Goal: Task Accomplishment & Management: Manage account settings

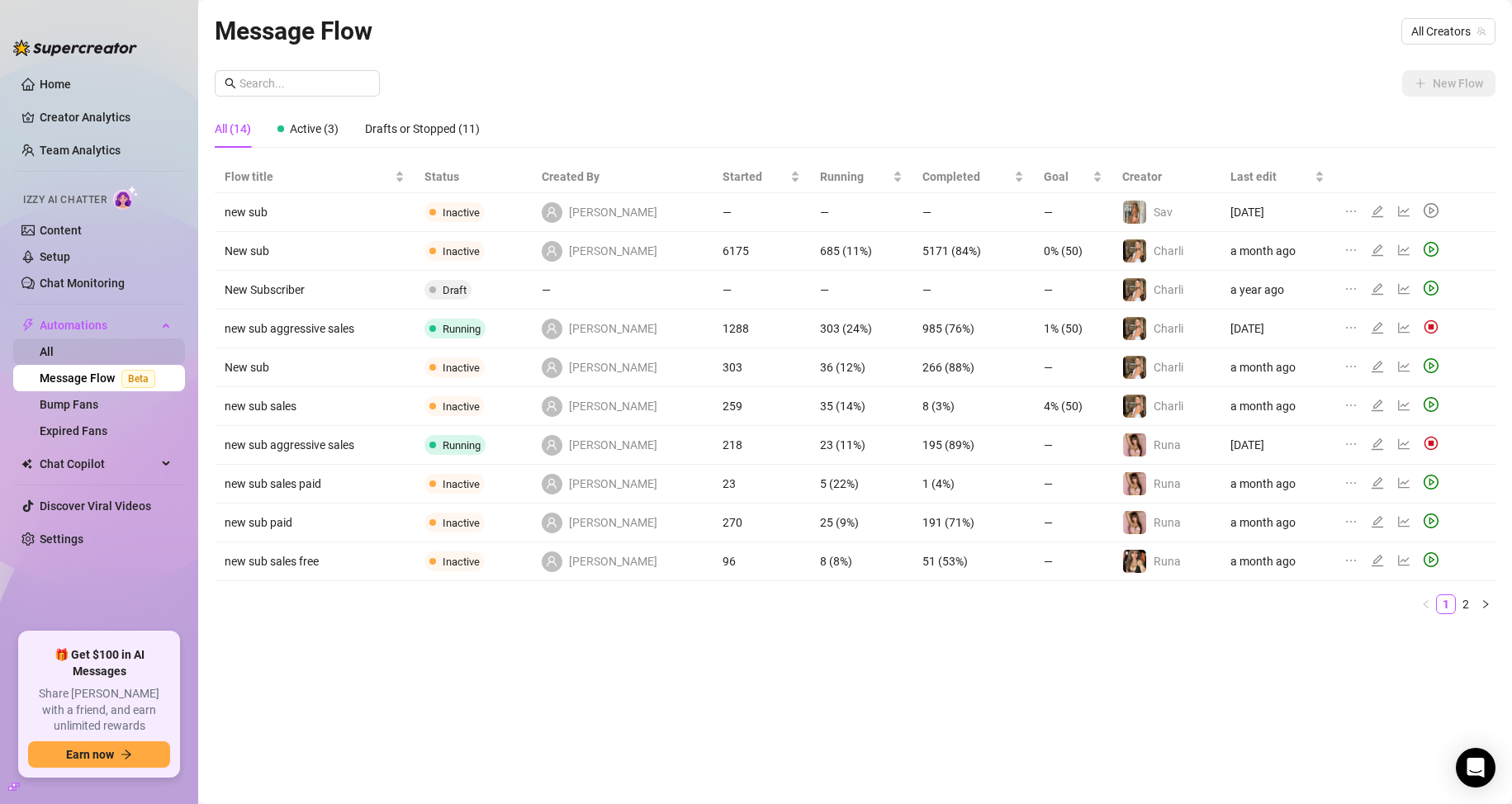
click at [53, 355] on link "All" at bounding box center [46, 351] width 14 height 13
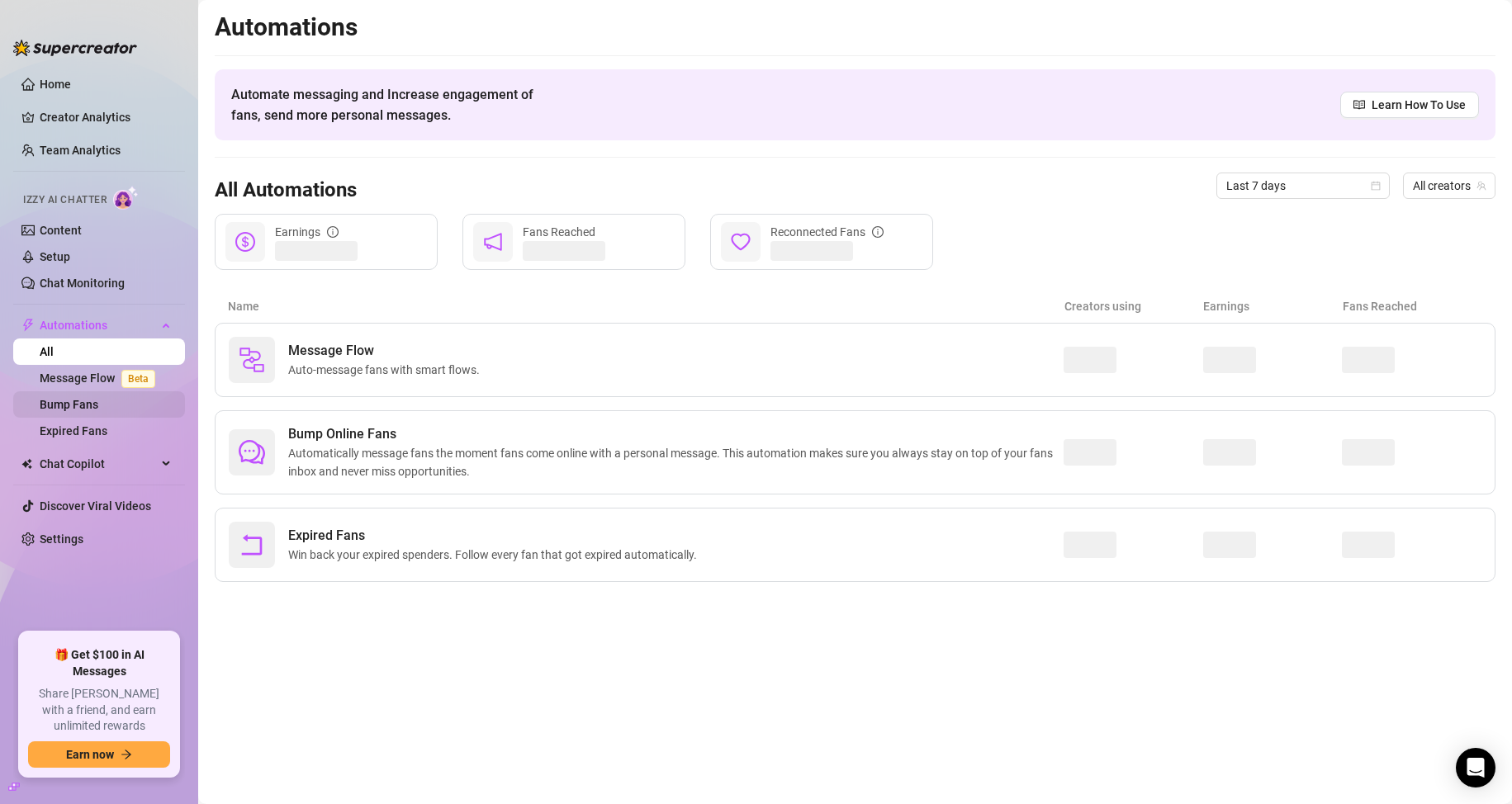
click at [89, 411] on link "Bump Fans" at bounding box center [68, 404] width 58 height 13
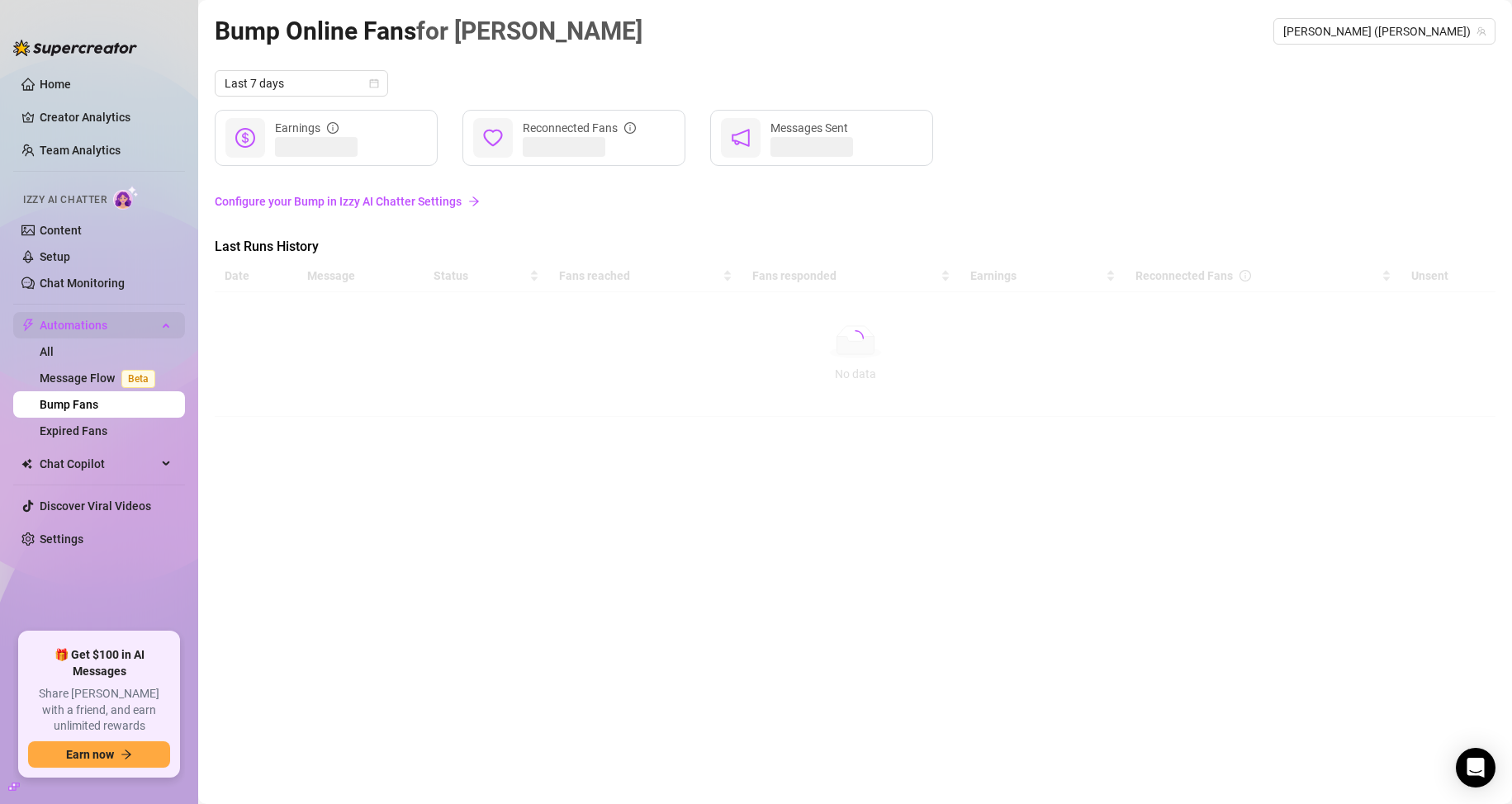
click at [71, 321] on span "Automations" at bounding box center [98, 325] width 117 height 27
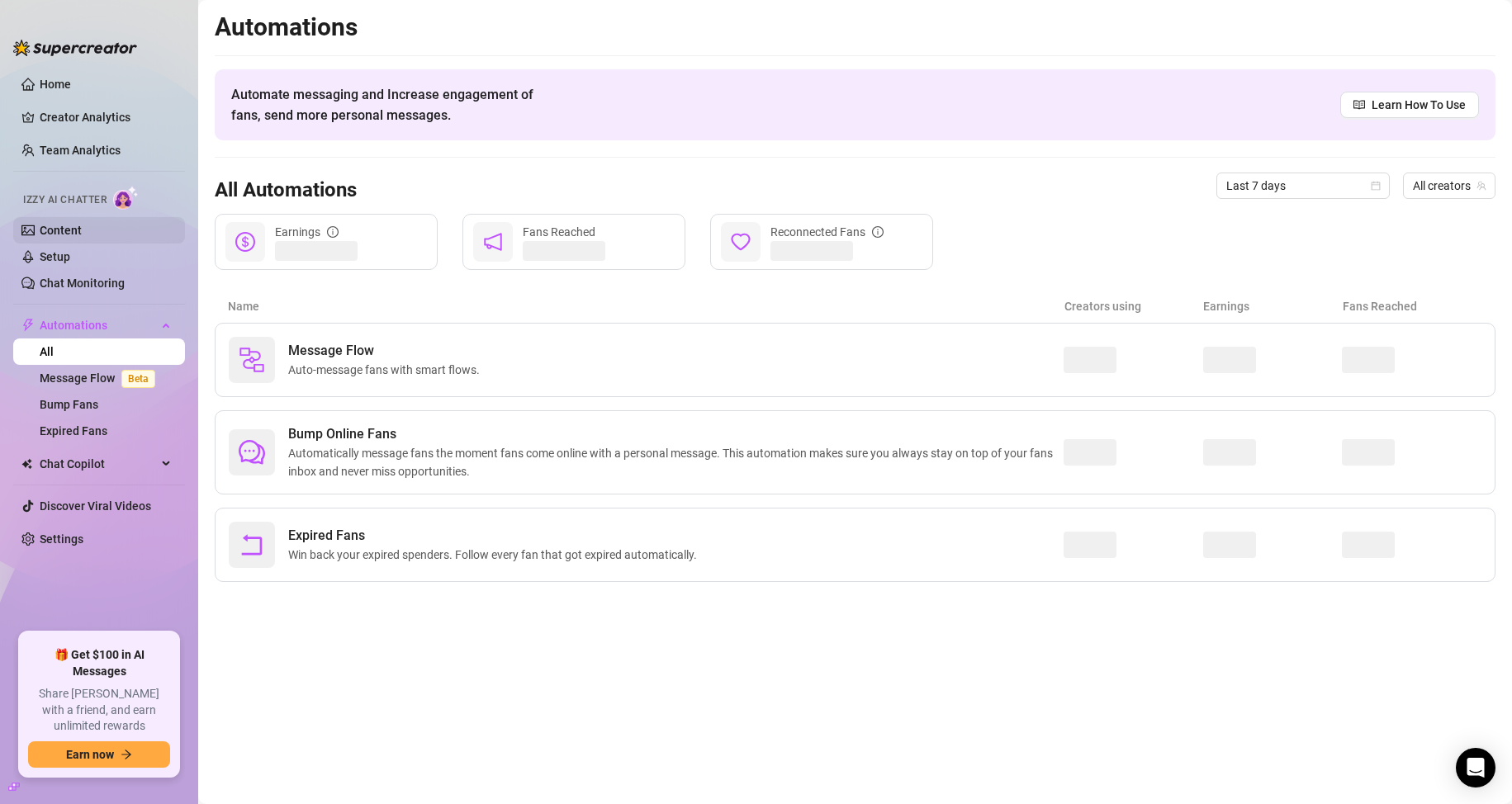
click at [71, 236] on link "Content" at bounding box center [60, 230] width 42 height 13
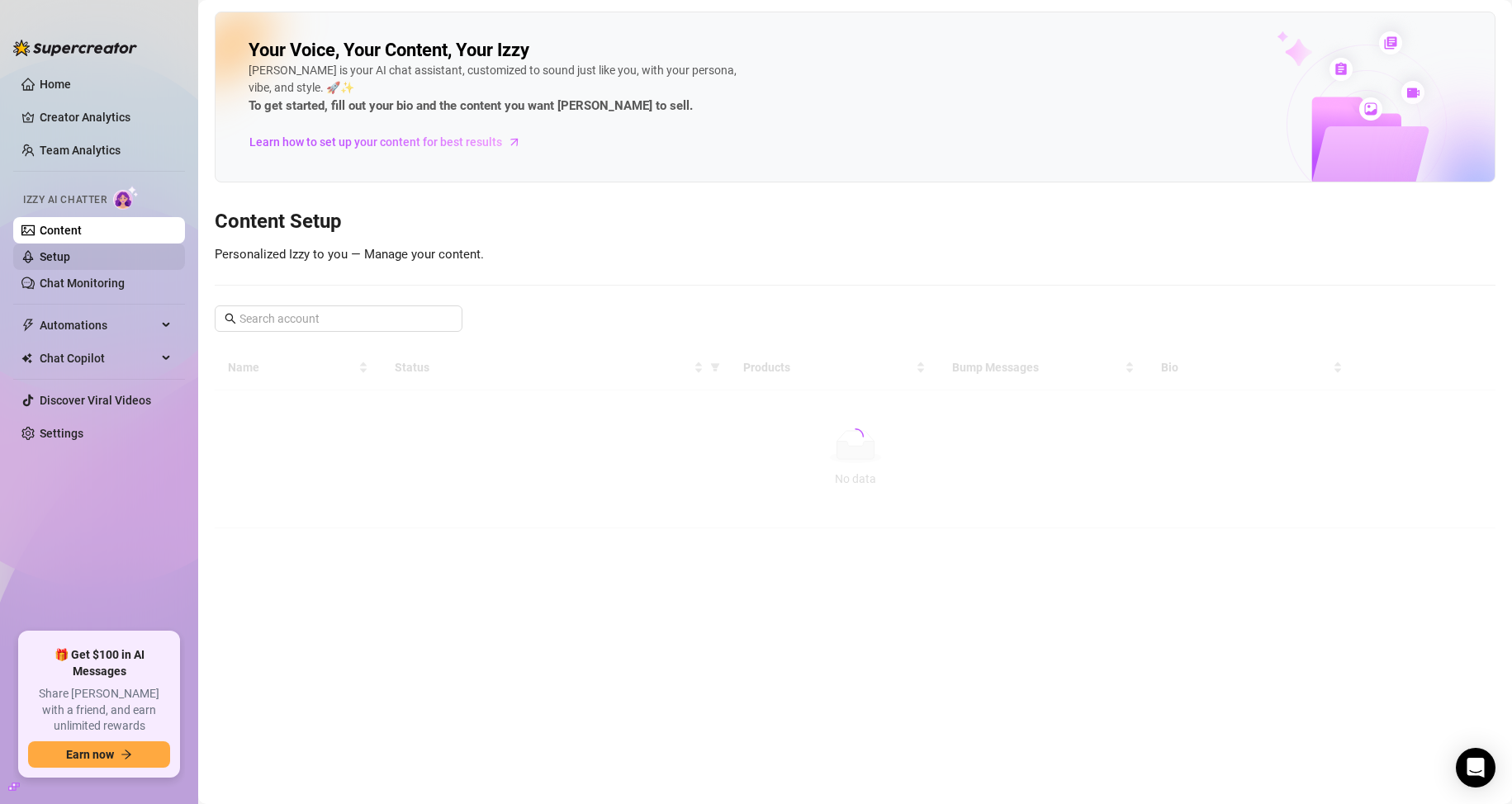
click at [70, 254] on link "Setup" at bounding box center [54, 256] width 31 height 13
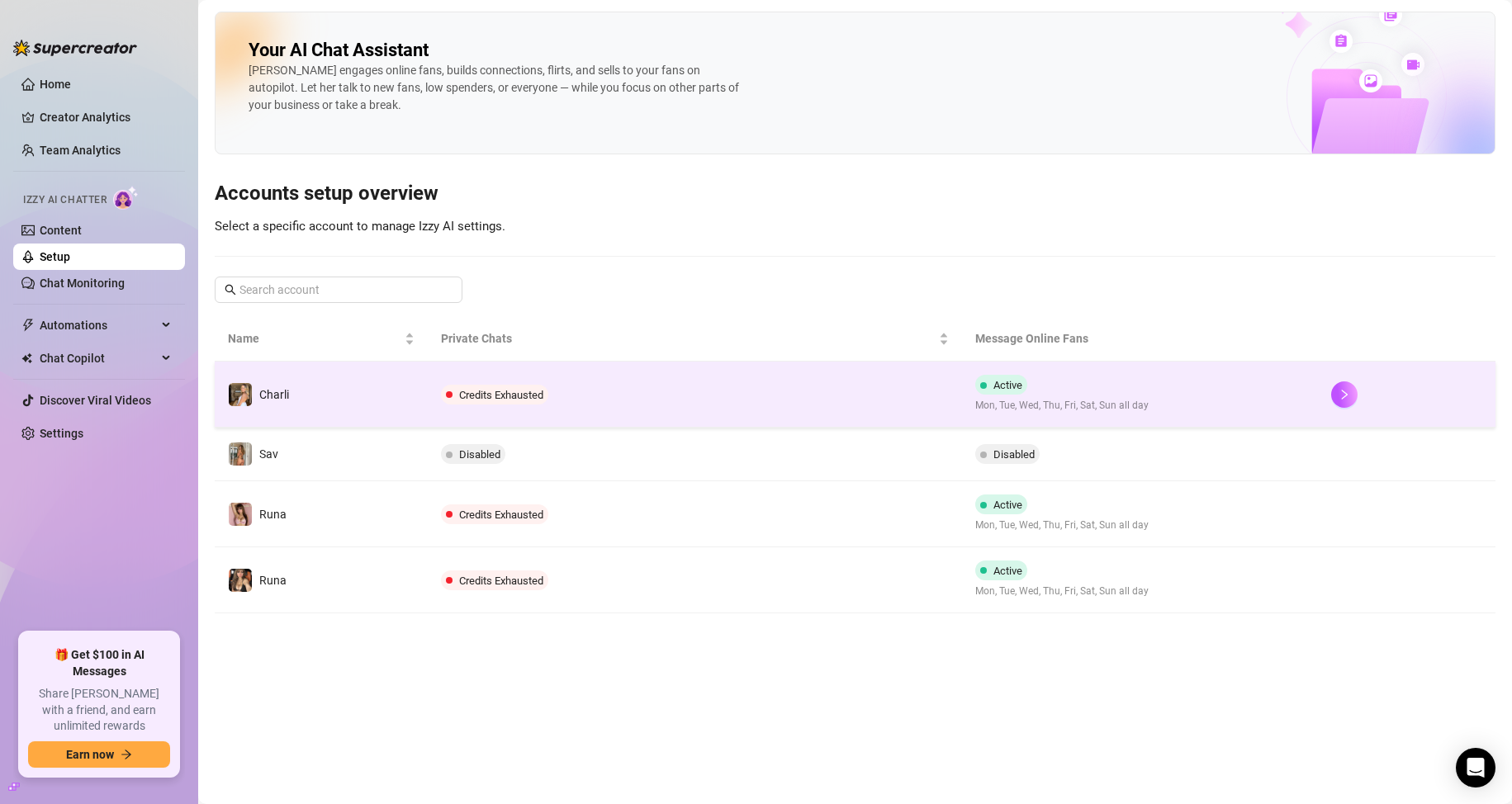
click at [458, 393] on span "Credits Exhausted" at bounding box center [494, 394] width 107 height 20
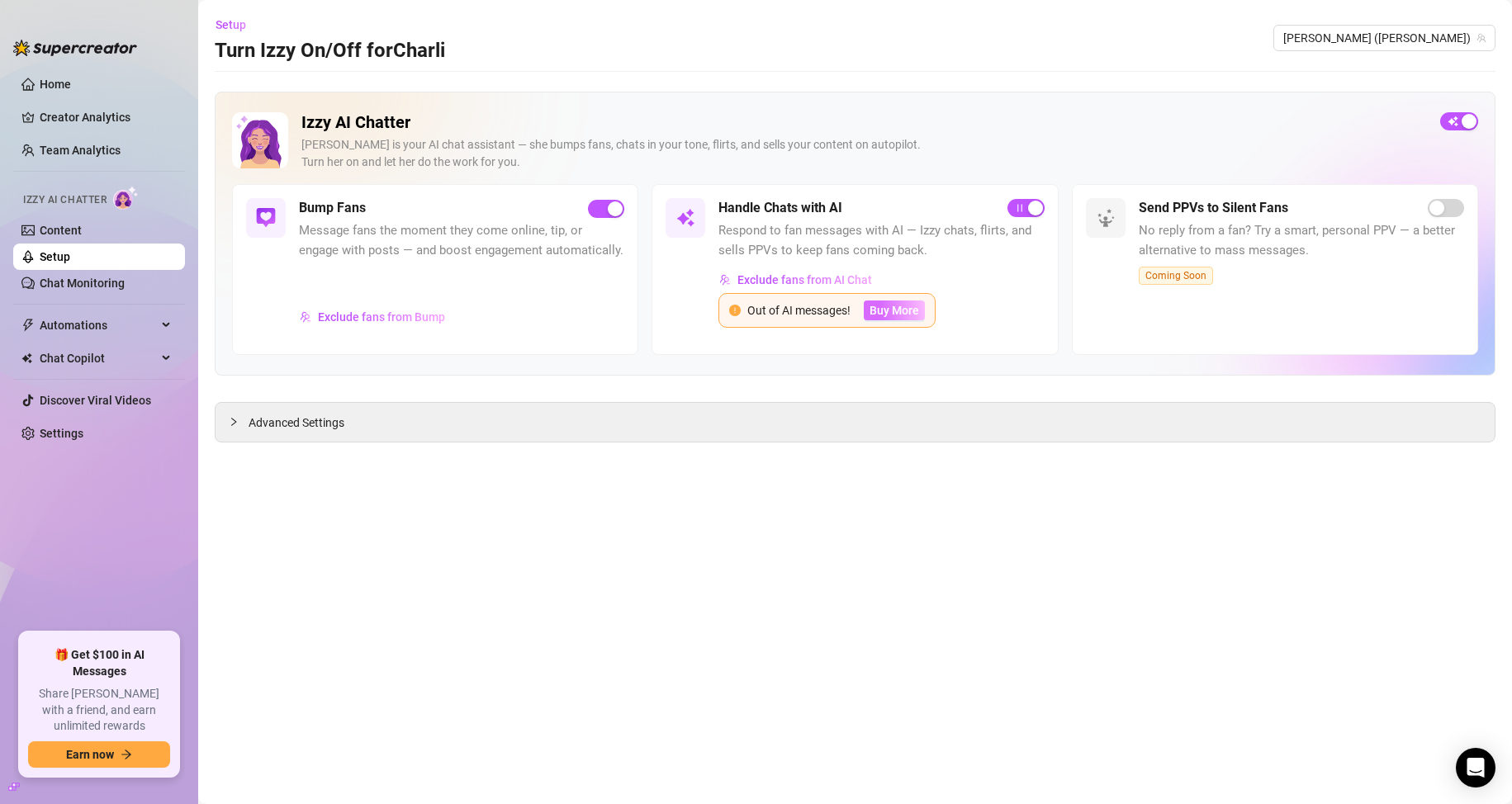
click at [902, 312] on span "Buy More" at bounding box center [894, 309] width 49 height 13
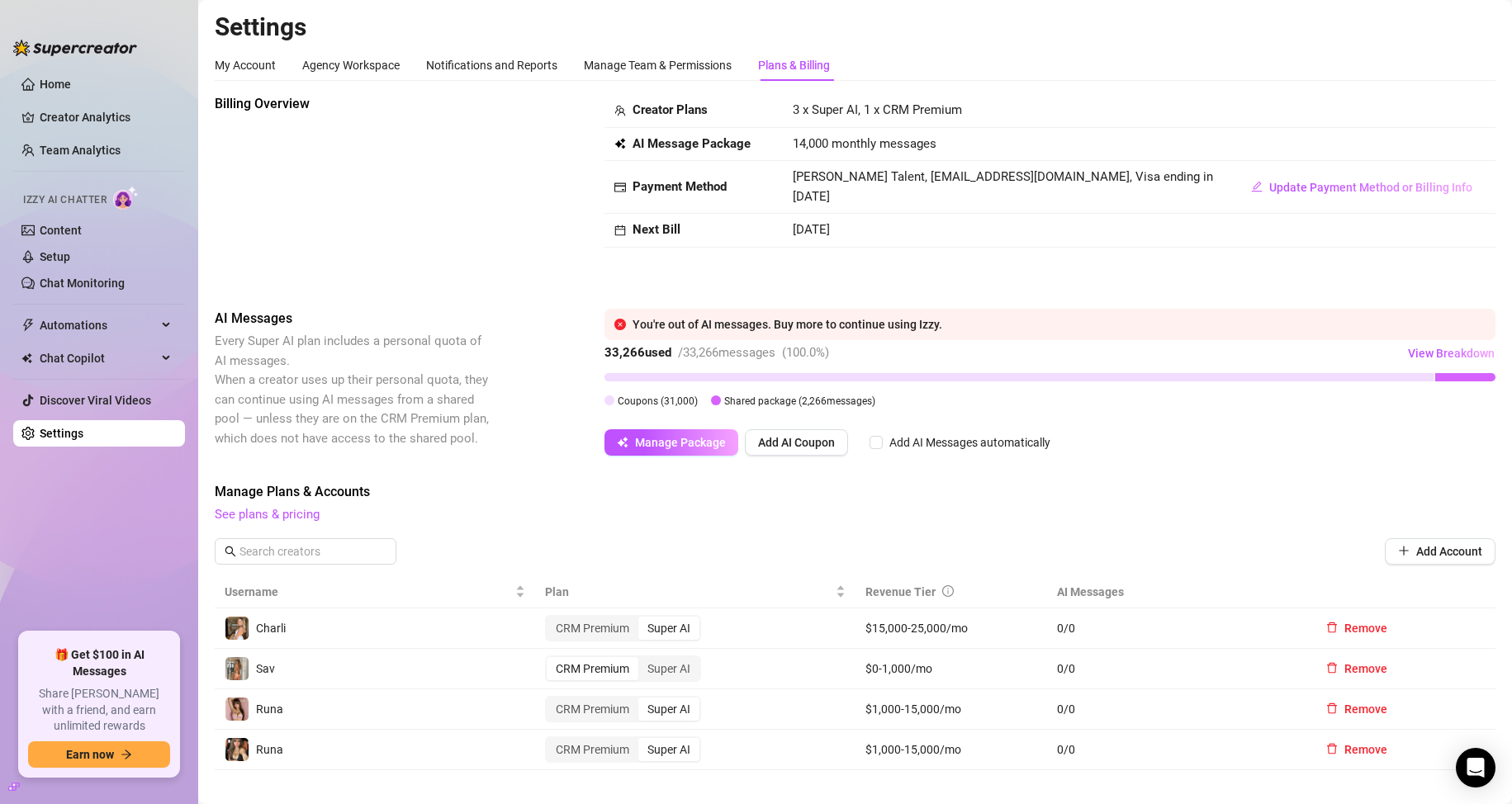
click at [608, 404] on div at bounding box center [609, 400] width 10 height 10
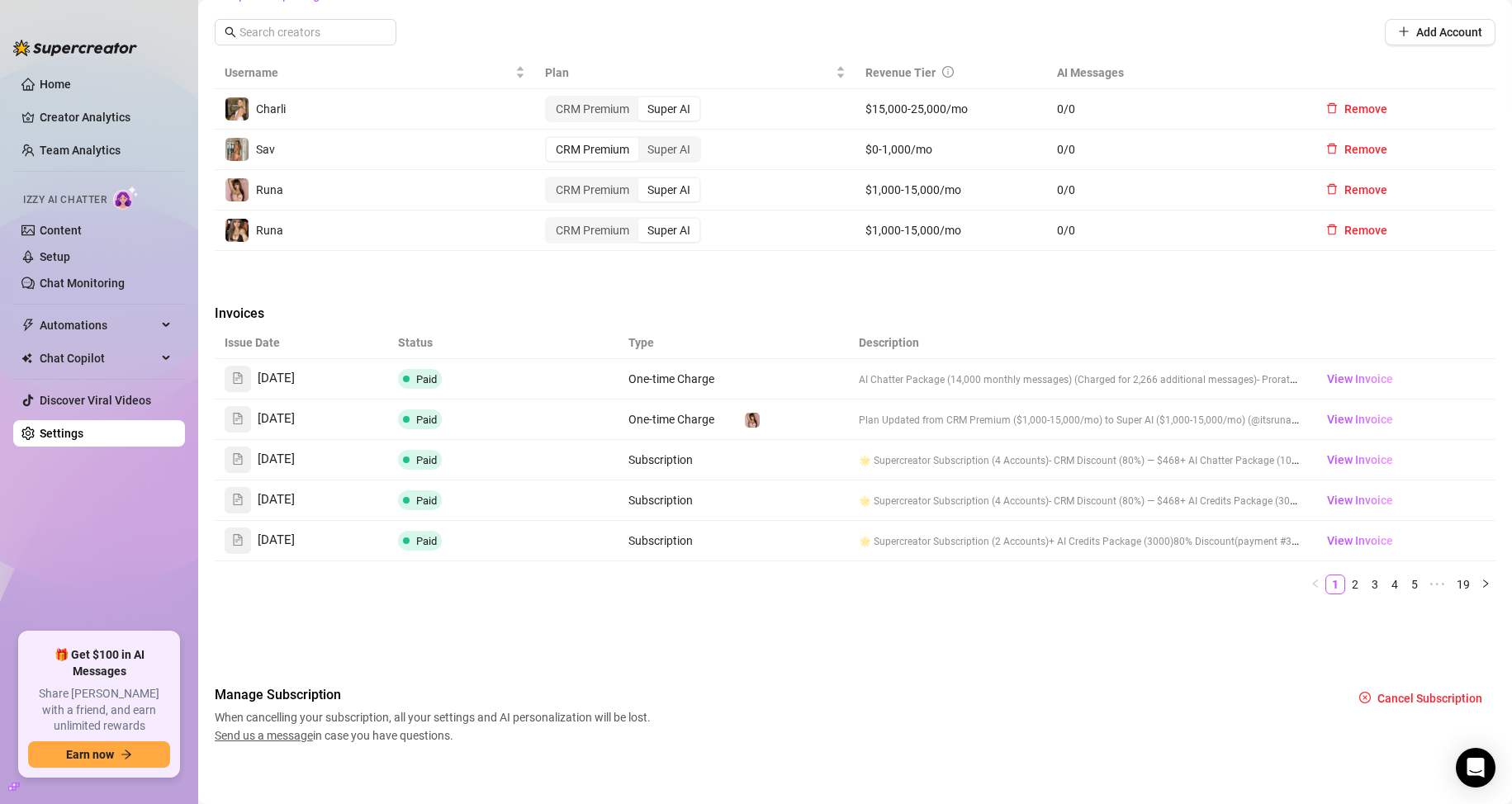
scroll to position [529, 0]
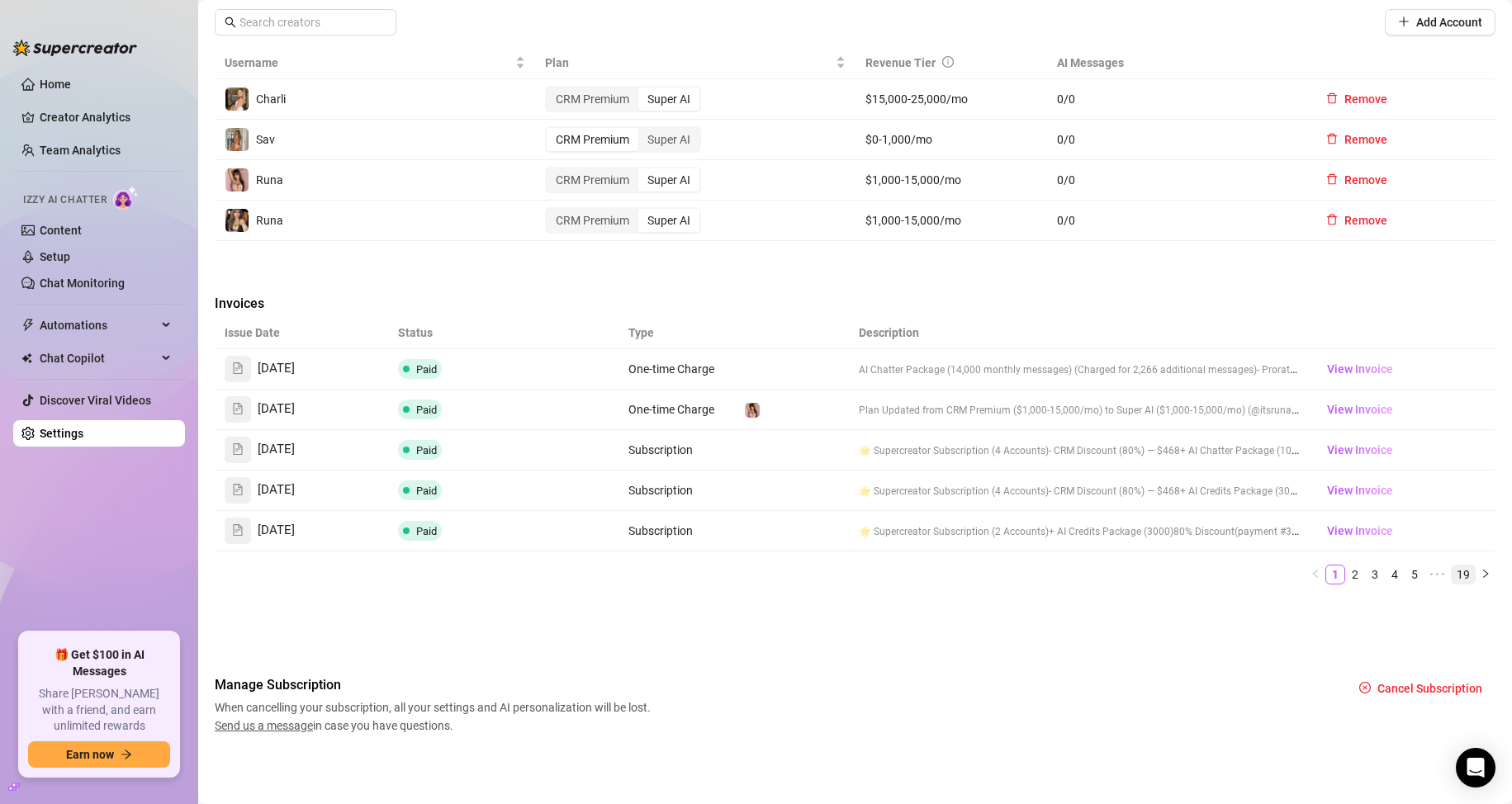
click at [1452, 574] on link "19" at bounding box center [1463, 574] width 23 height 18
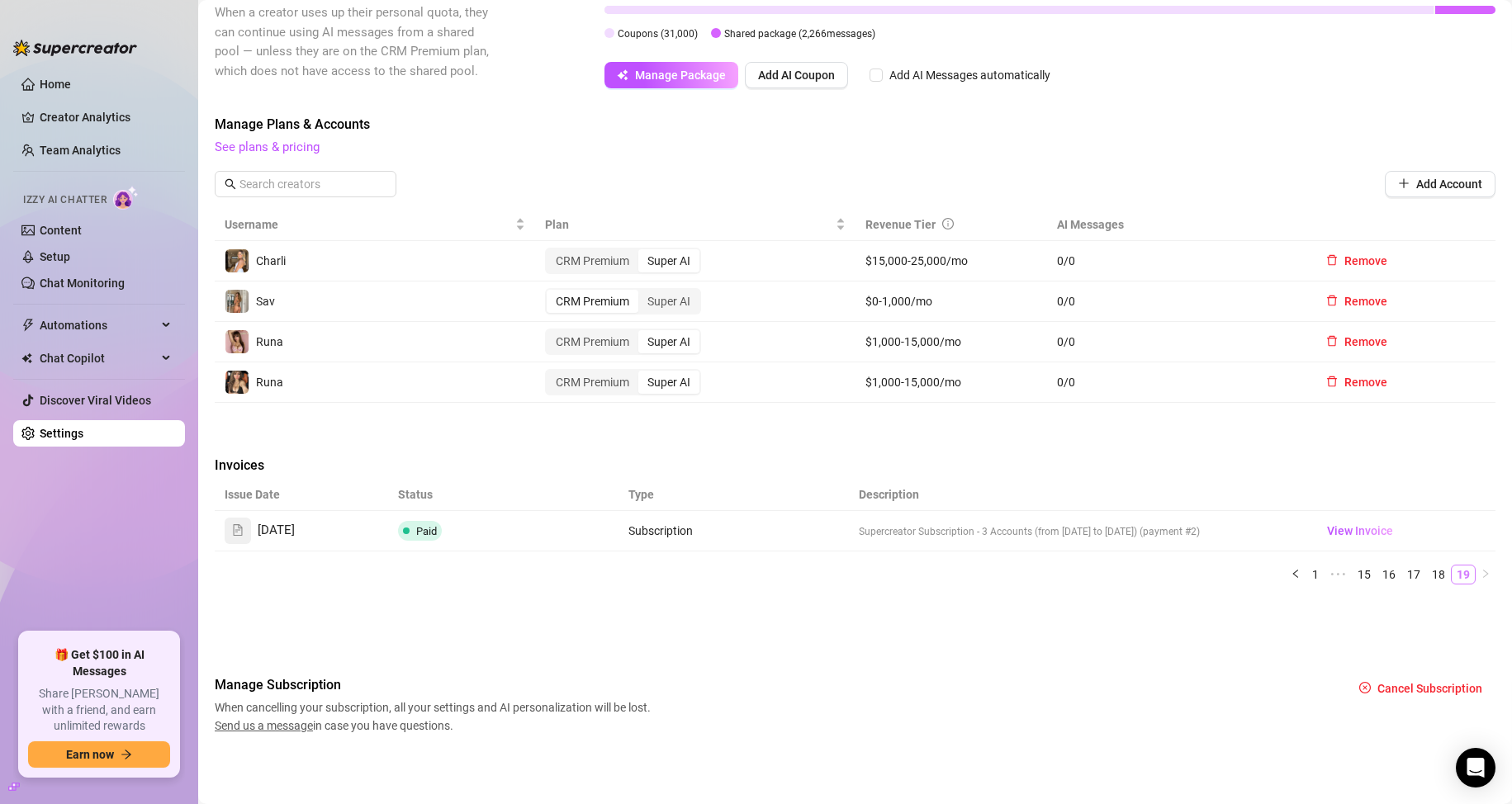
scroll to position [368, 0]
click at [1306, 573] on link "1" at bounding box center [1315, 574] width 18 height 18
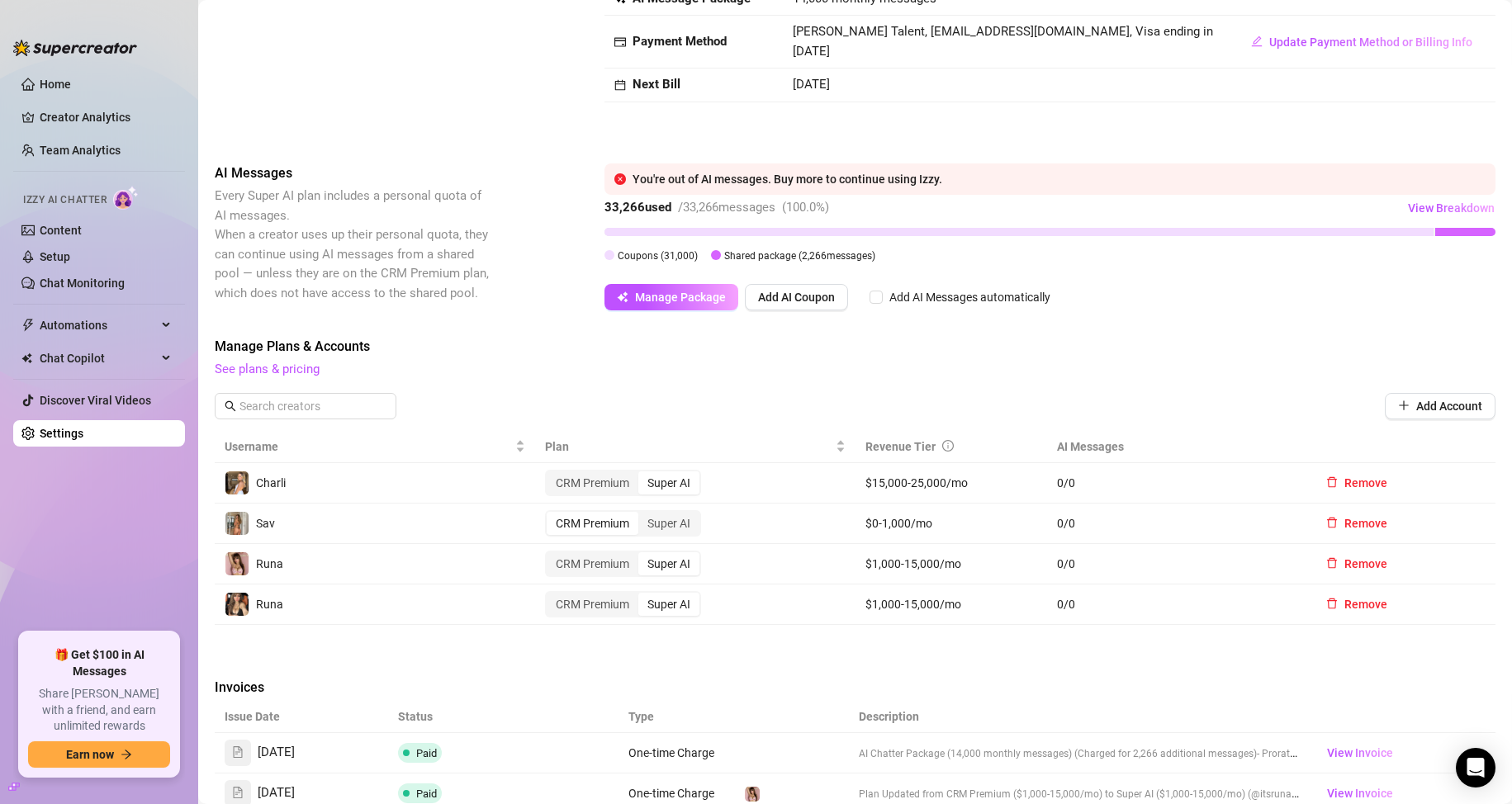
scroll to position [116, 0]
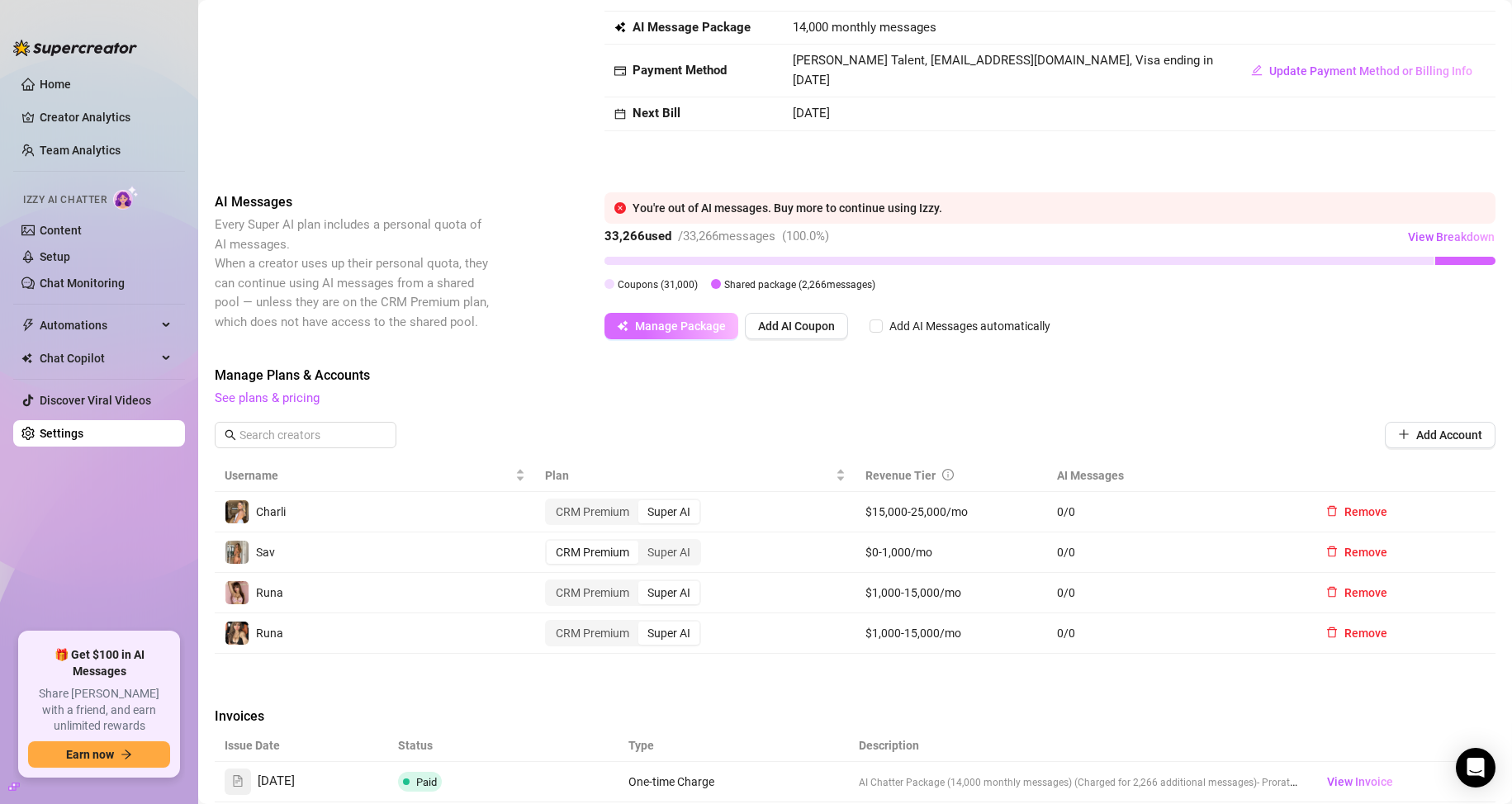
click at [697, 322] on span "Manage Package" at bounding box center [680, 325] width 91 height 13
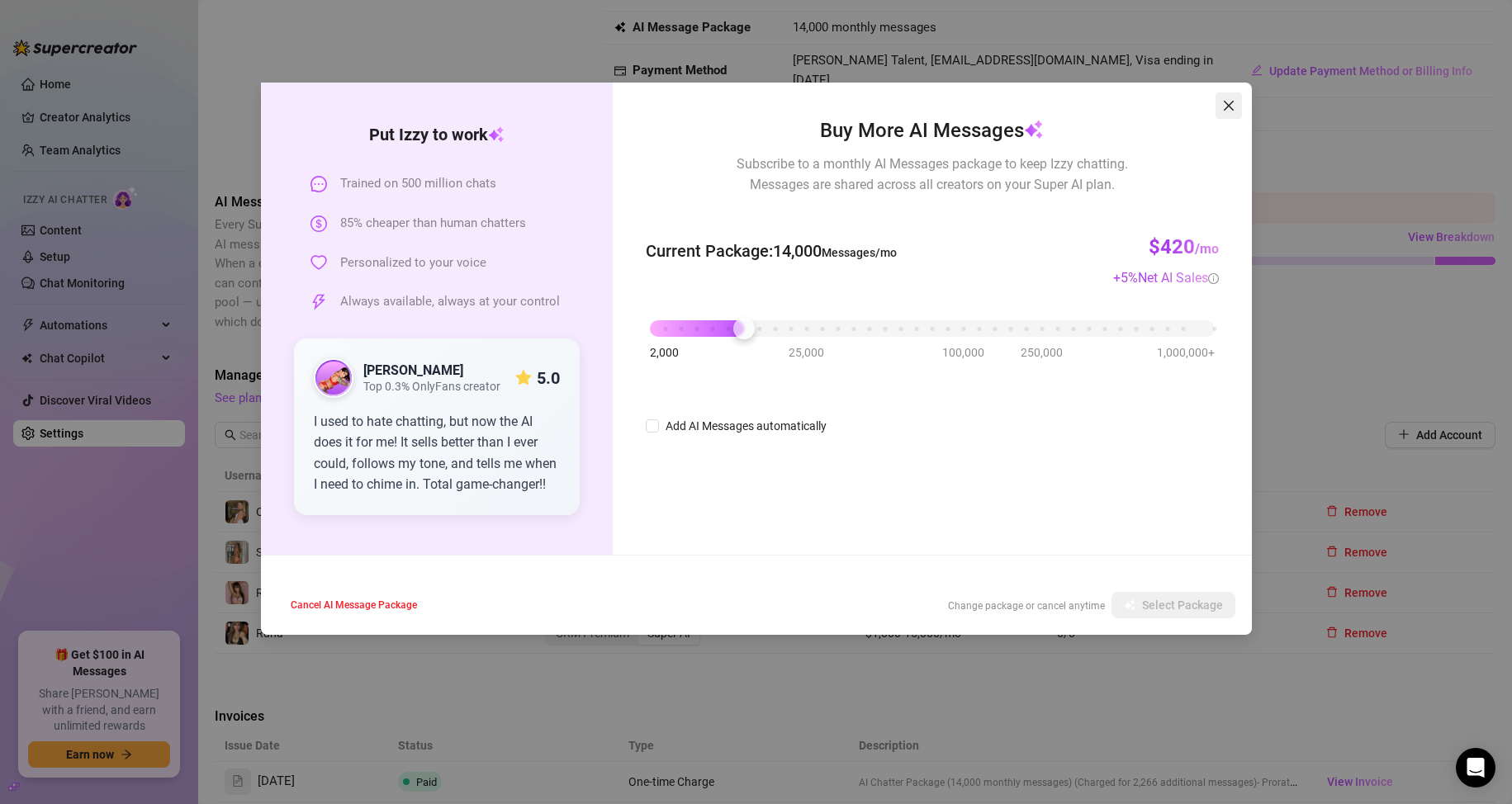
click at [1223, 100] on icon "close" at bounding box center [1228, 105] width 13 height 13
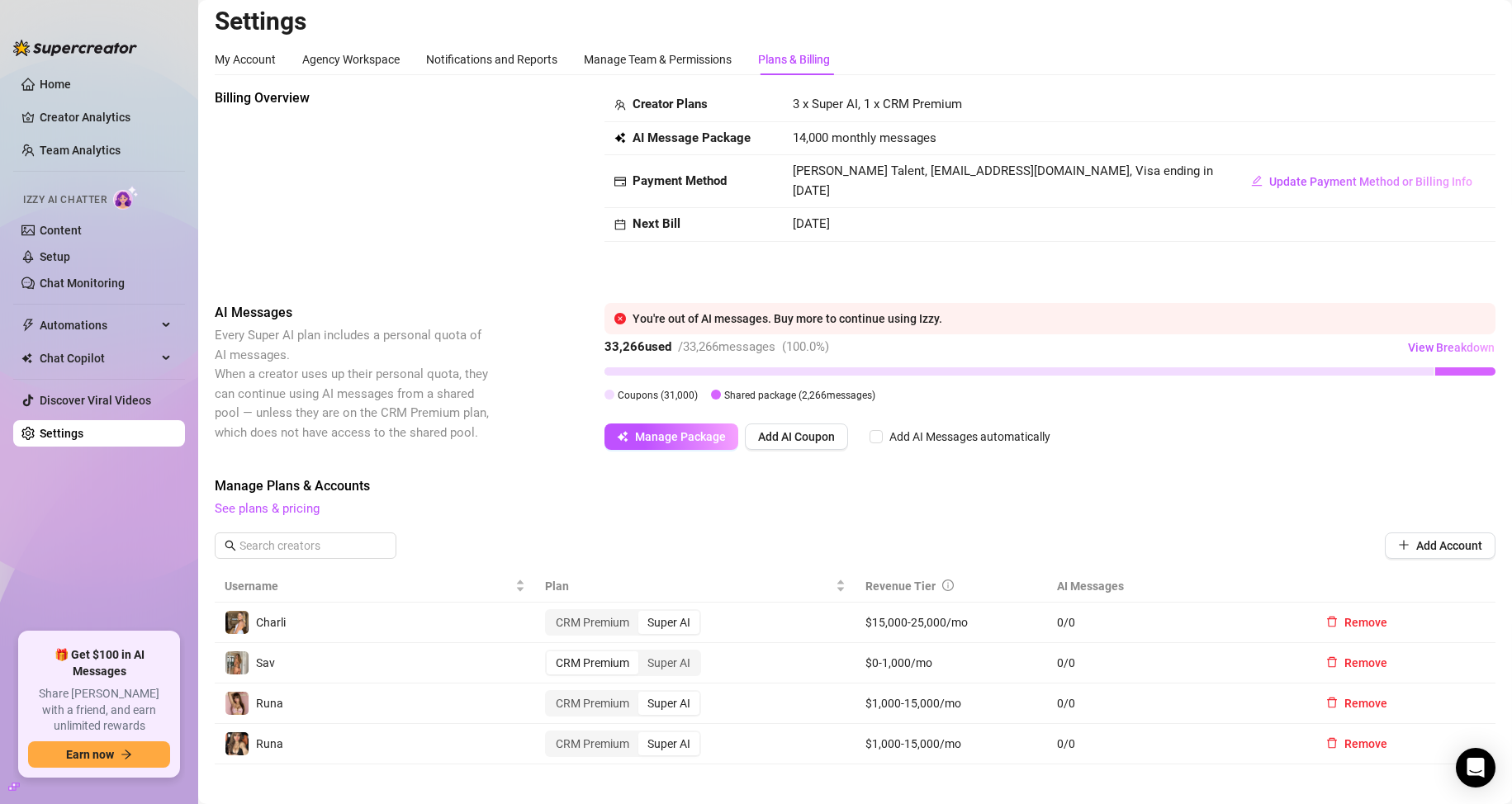
scroll to position [0, 0]
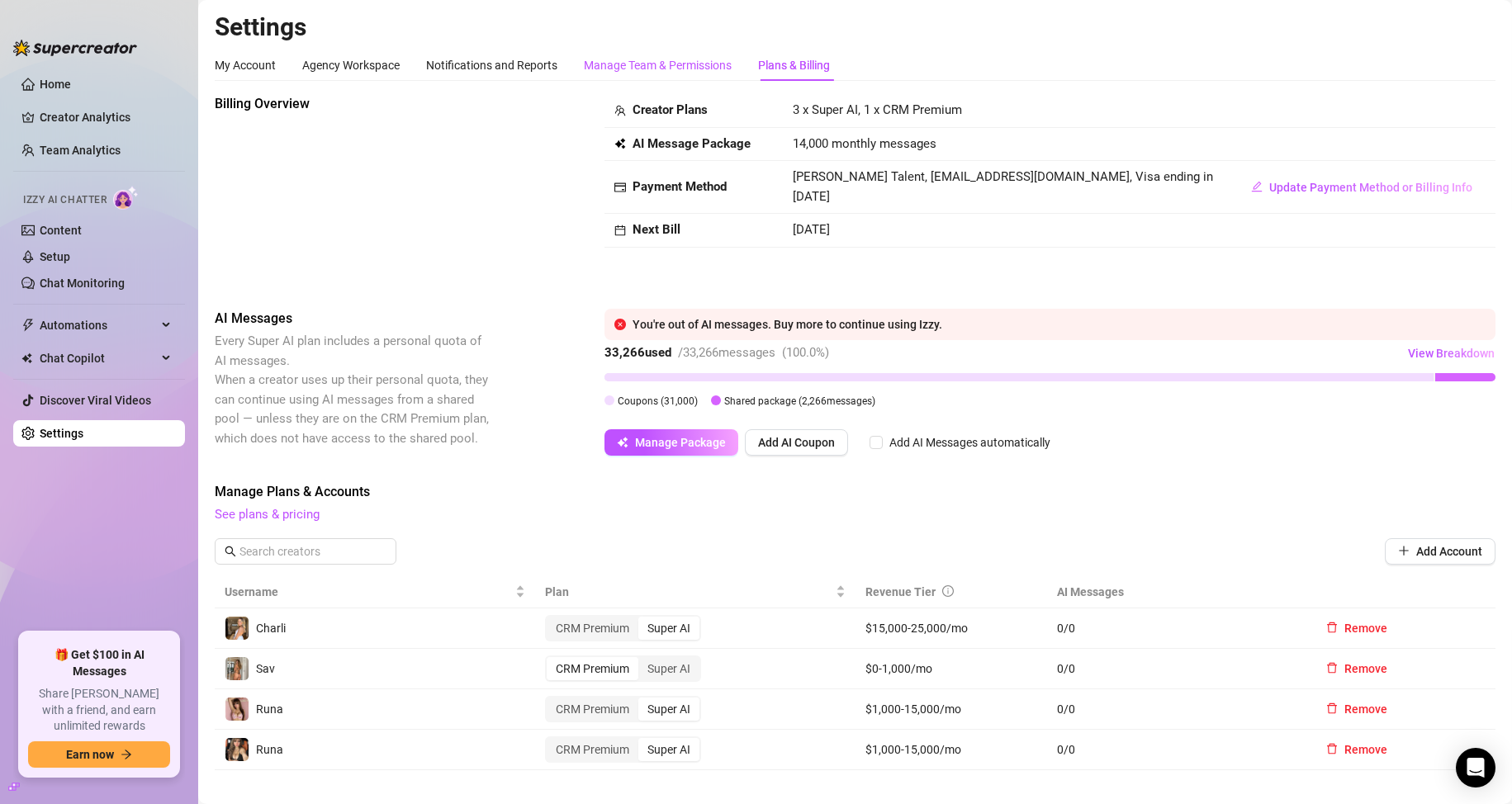
click at [650, 64] on div "Manage Team & Permissions" at bounding box center [657, 65] width 148 height 18
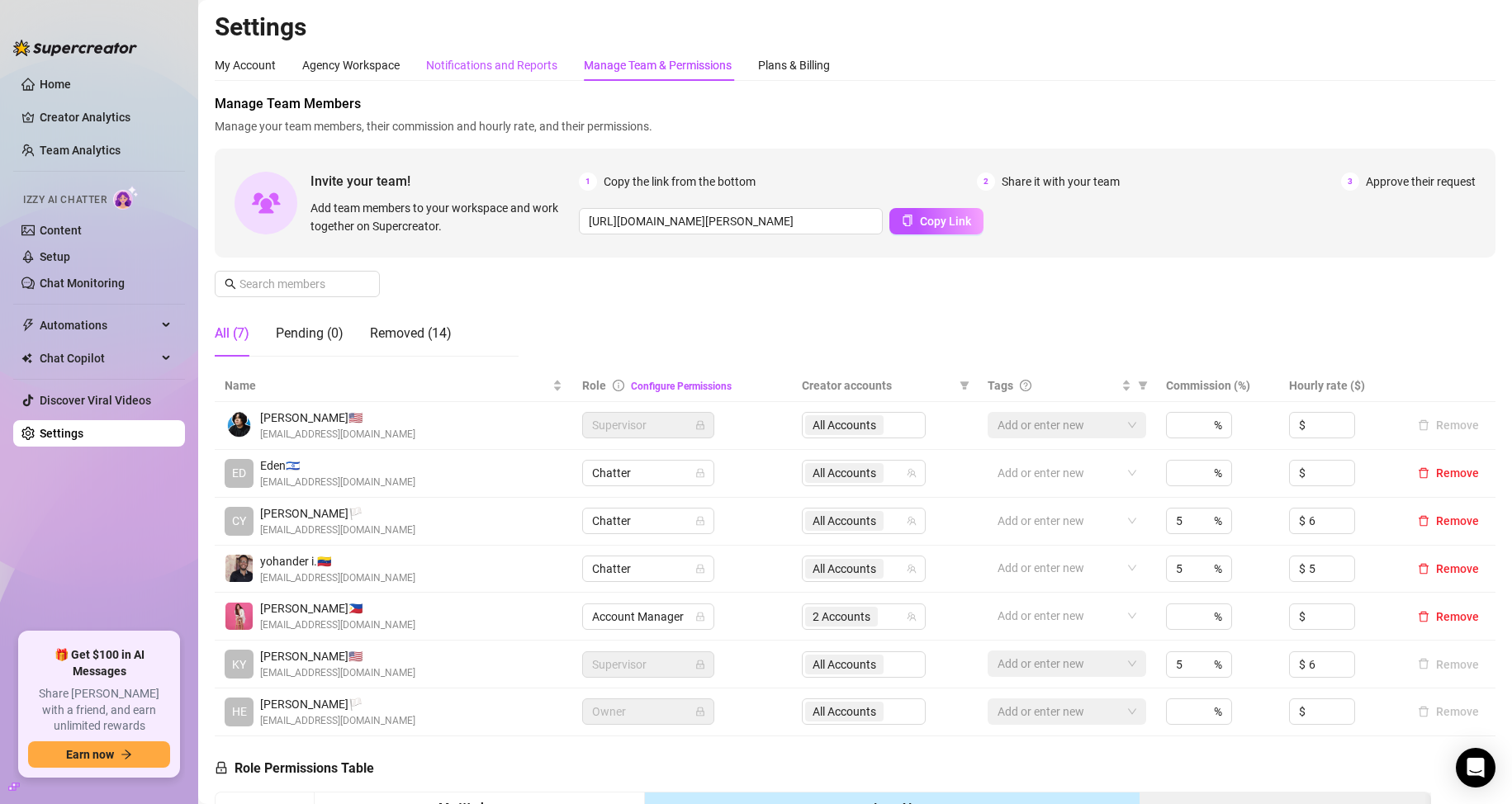
click at [534, 69] on div "Notifications and Reports" at bounding box center [491, 65] width 131 height 18
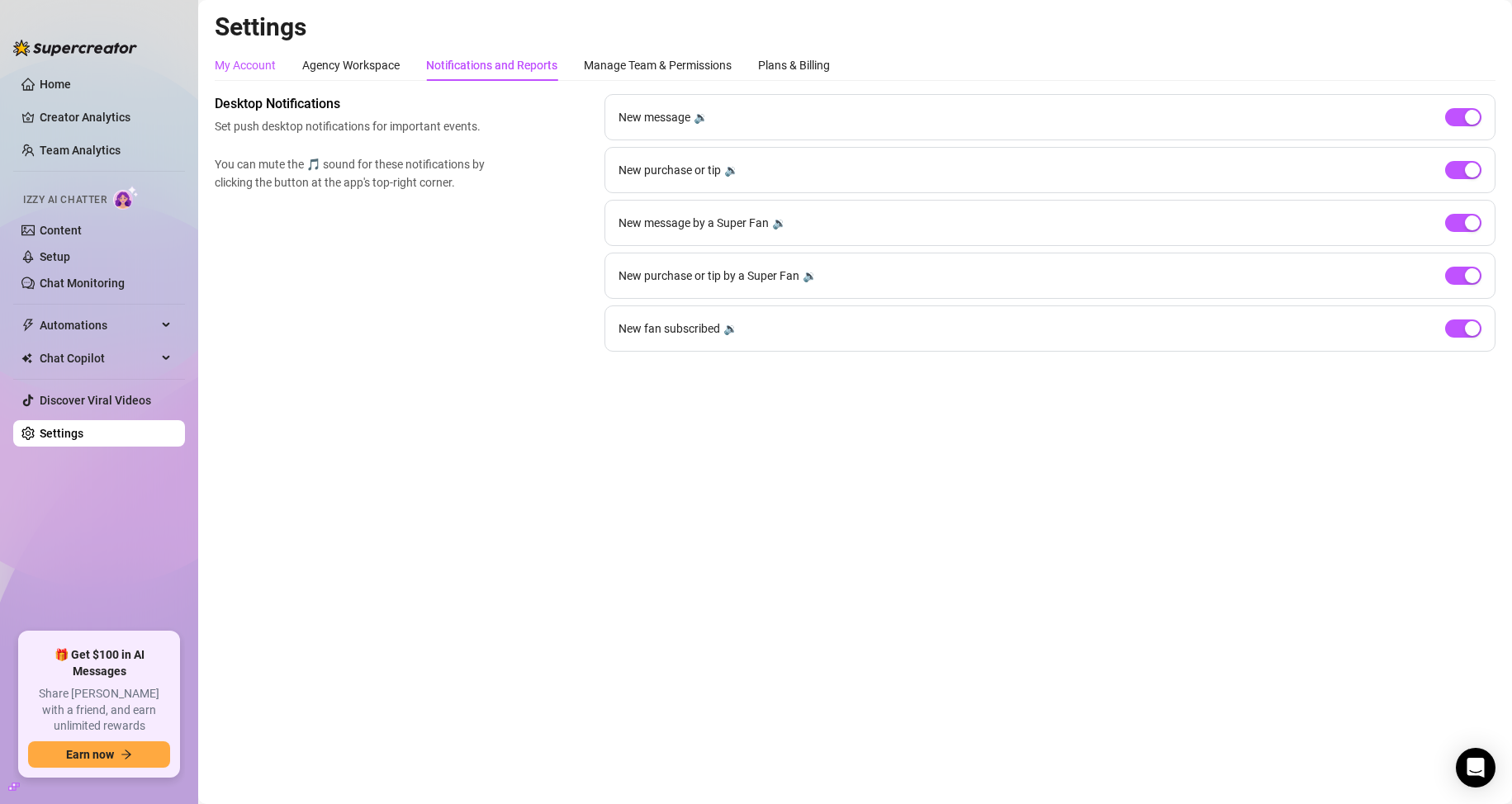
click at [239, 69] on div "My Account" at bounding box center [245, 65] width 61 height 18
